Goal: Information Seeking & Learning: Learn about a topic

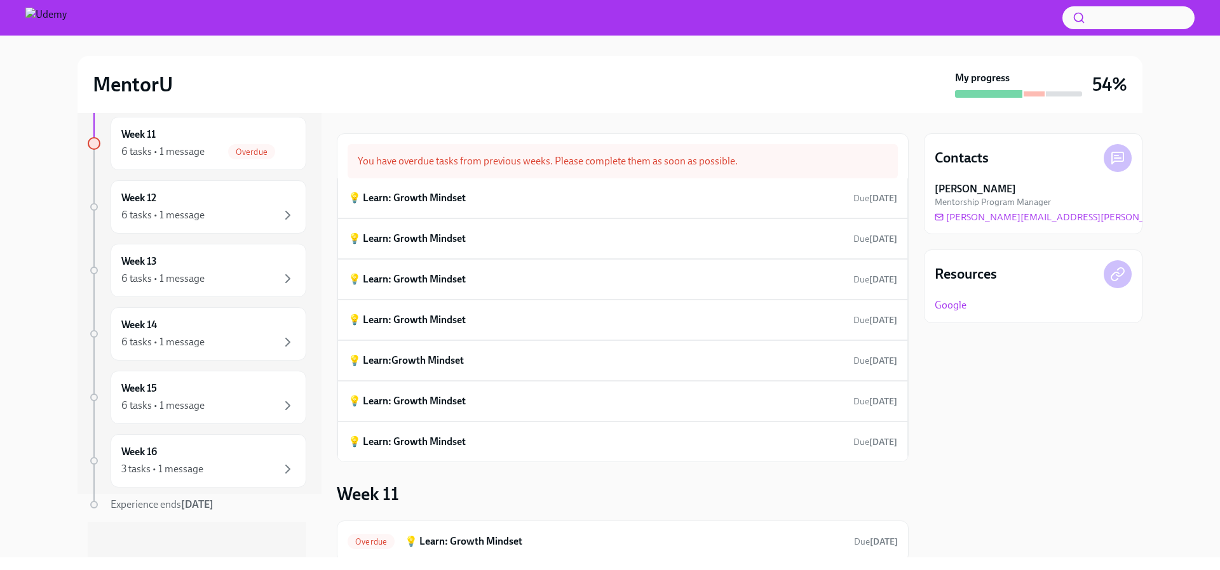
scroll to position [69, 0]
click at [218, 451] on div "Week 16 3 tasks • 1 message" at bounding box center [208, 456] width 174 height 32
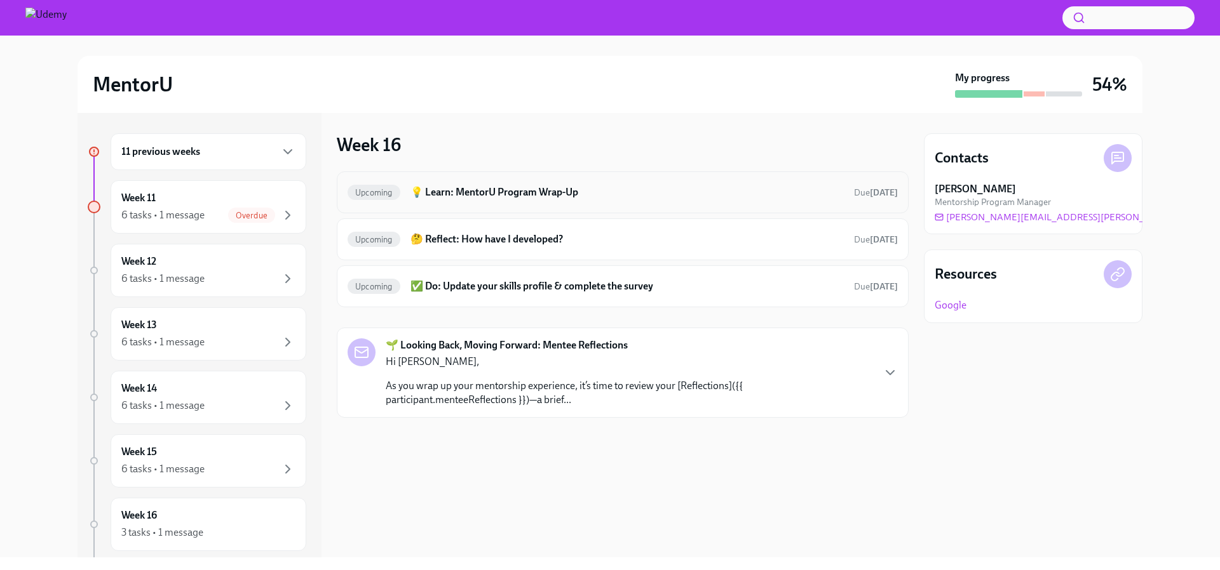
click at [608, 200] on div "Upcoming 💡 Learn: MentorU Program Wrap-Up Due [DATE]" at bounding box center [622, 192] width 550 height 20
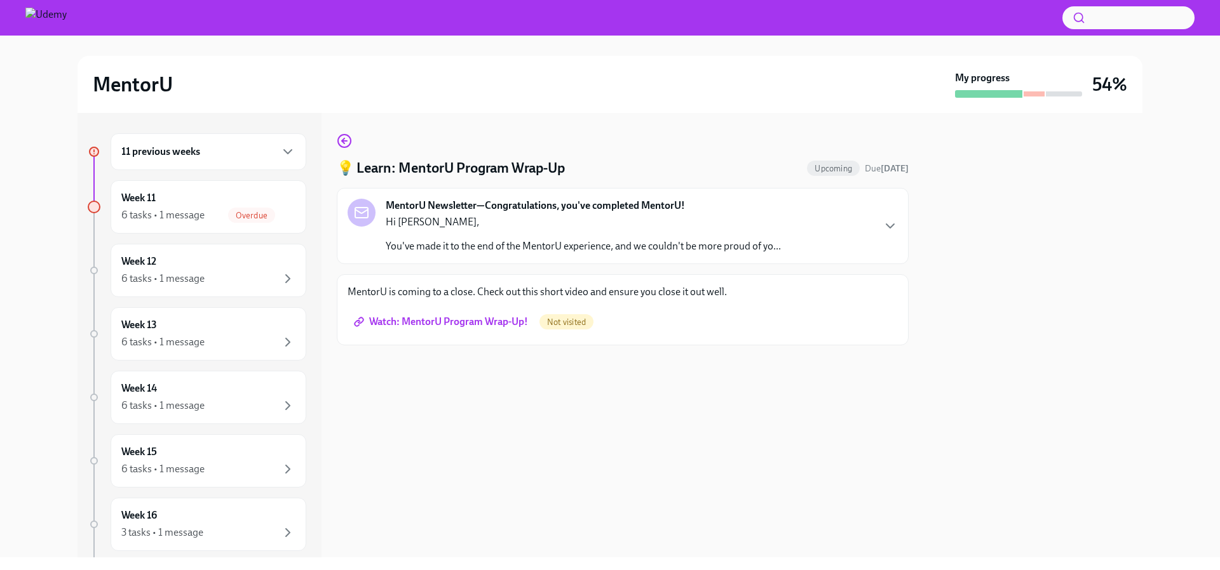
click at [459, 323] on span "Watch: MentorU Program Wrap-Up!" at bounding box center [441, 322] width 171 height 13
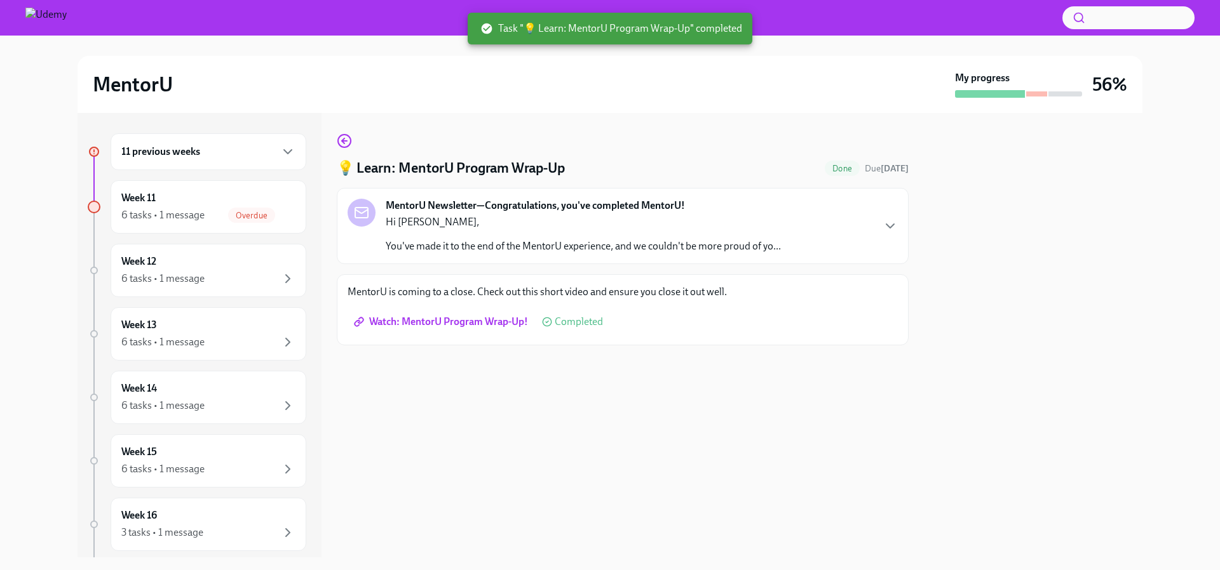
click at [223, 160] on div "11 previous weeks" at bounding box center [209, 151] width 196 height 37
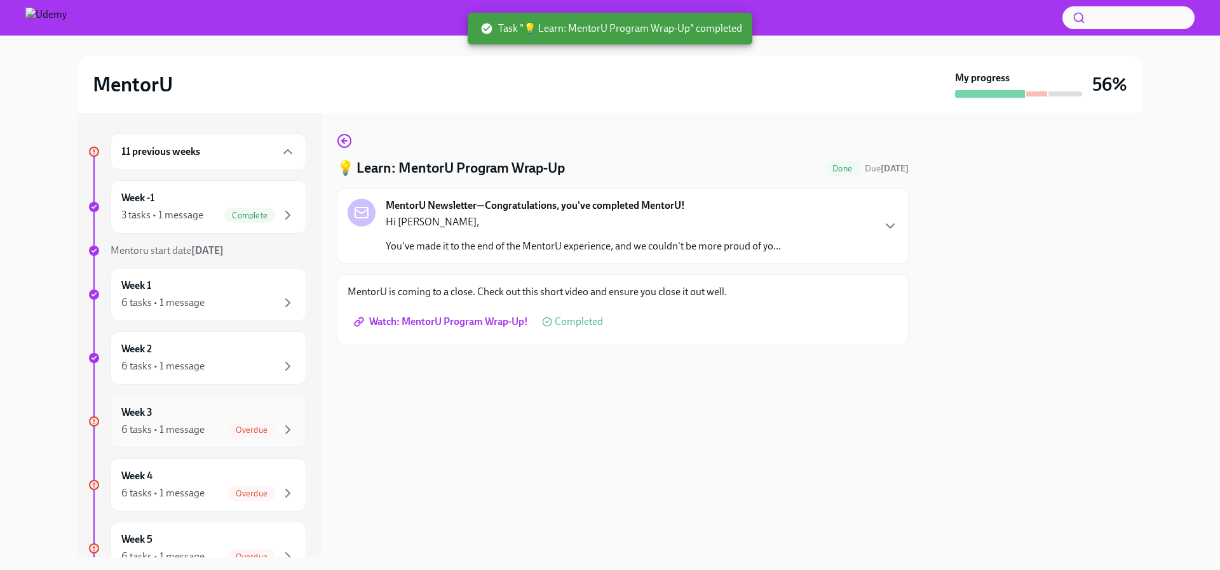
click at [175, 404] on div "Week 3 6 tasks • 1 message Overdue" at bounding box center [209, 421] width 196 height 53
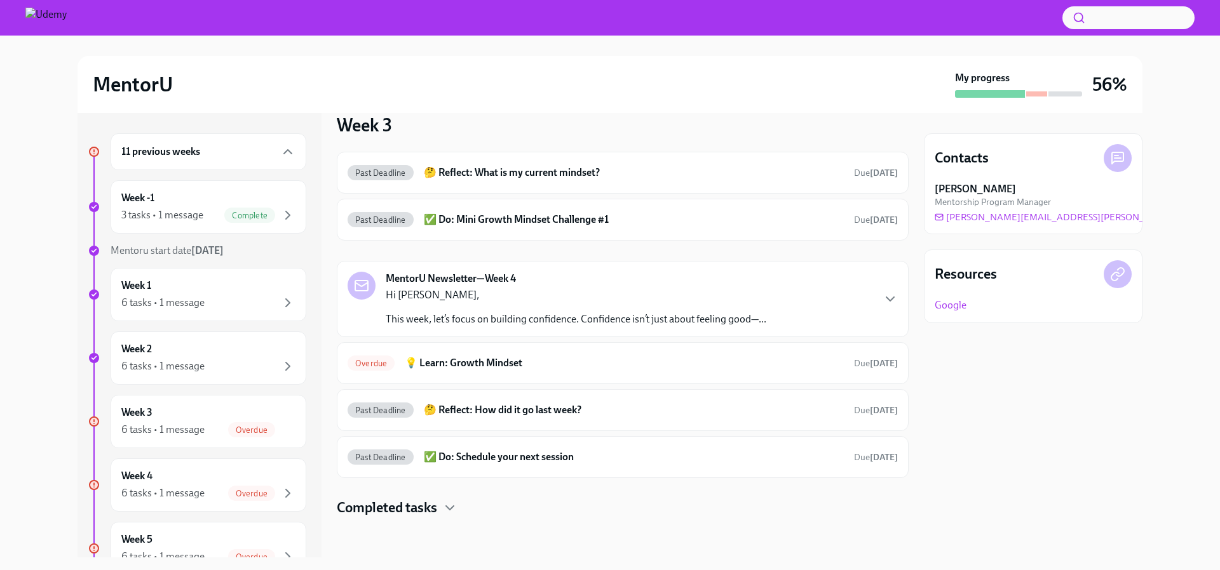
scroll to position [20, 0]
click at [534, 370] on div "Overdue 💡 Learn: Growth Mindset Due [DATE]" at bounding box center [622, 363] width 550 height 20
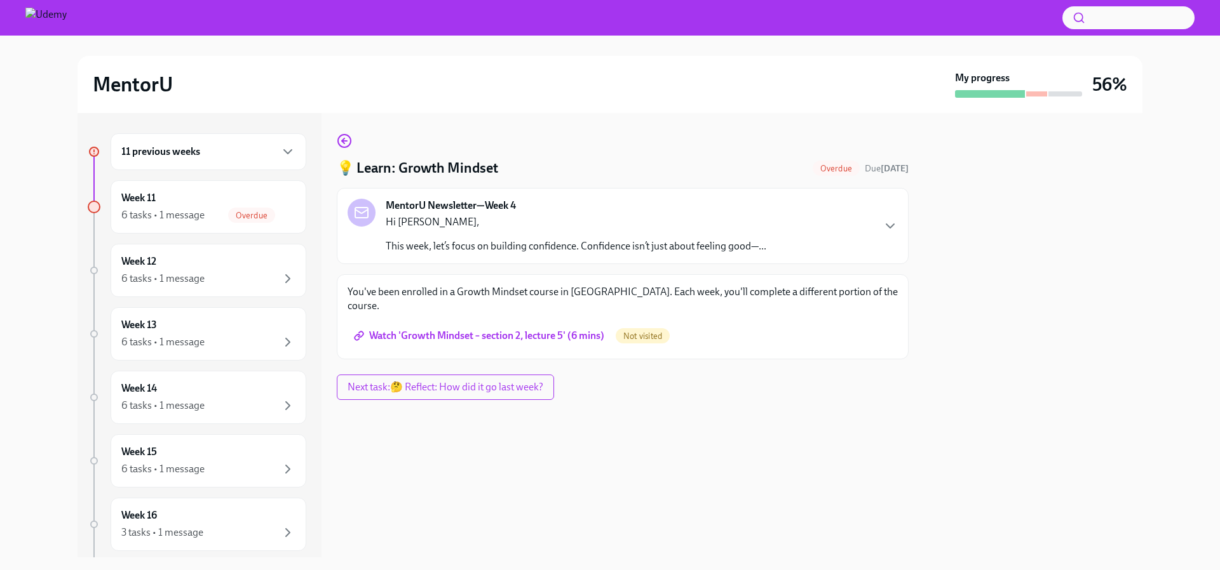
click at [446, 330] on span "Watch 'Growth Mindset – section 2, lecture 5' (6 mins)" at bounding box center [480, 336] width 248 height 13
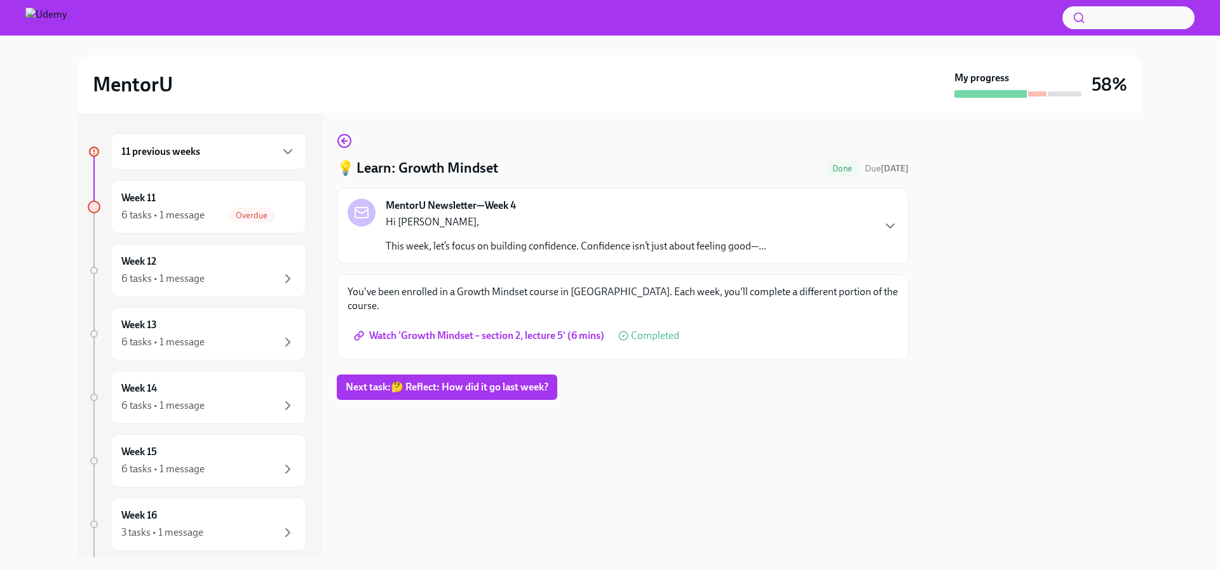
click at [636, 233] on div "Hi [PERSON_NAME], This week, let’s focus on building confidence. Confidence isn…" at bounding box center [576, 234] width 380 height 38
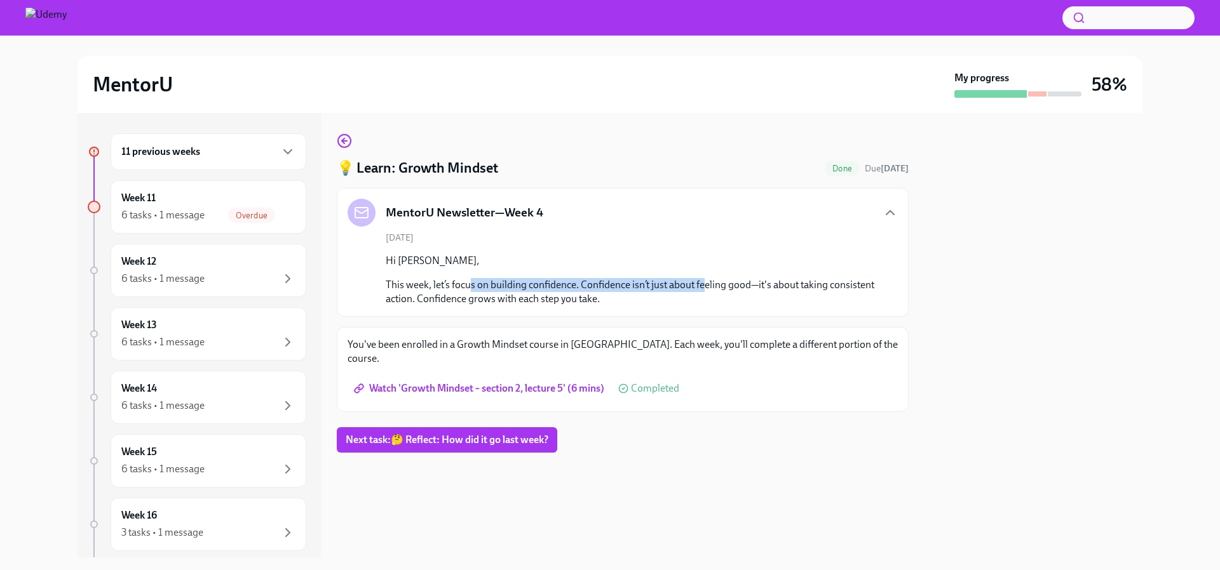
drag, startPoint x: 472, startPoint y: 288, endPoint x: 704, endPoint y: 285, distance: 231.9
click at [704, 285] on p "This week, let’s focus on building confidence. Confidence isn’t just about feel…" at bounding box center [632, 292] width 492 height 28
